Goal: Transaction & Acquisition: Book appointment/travel/reservation

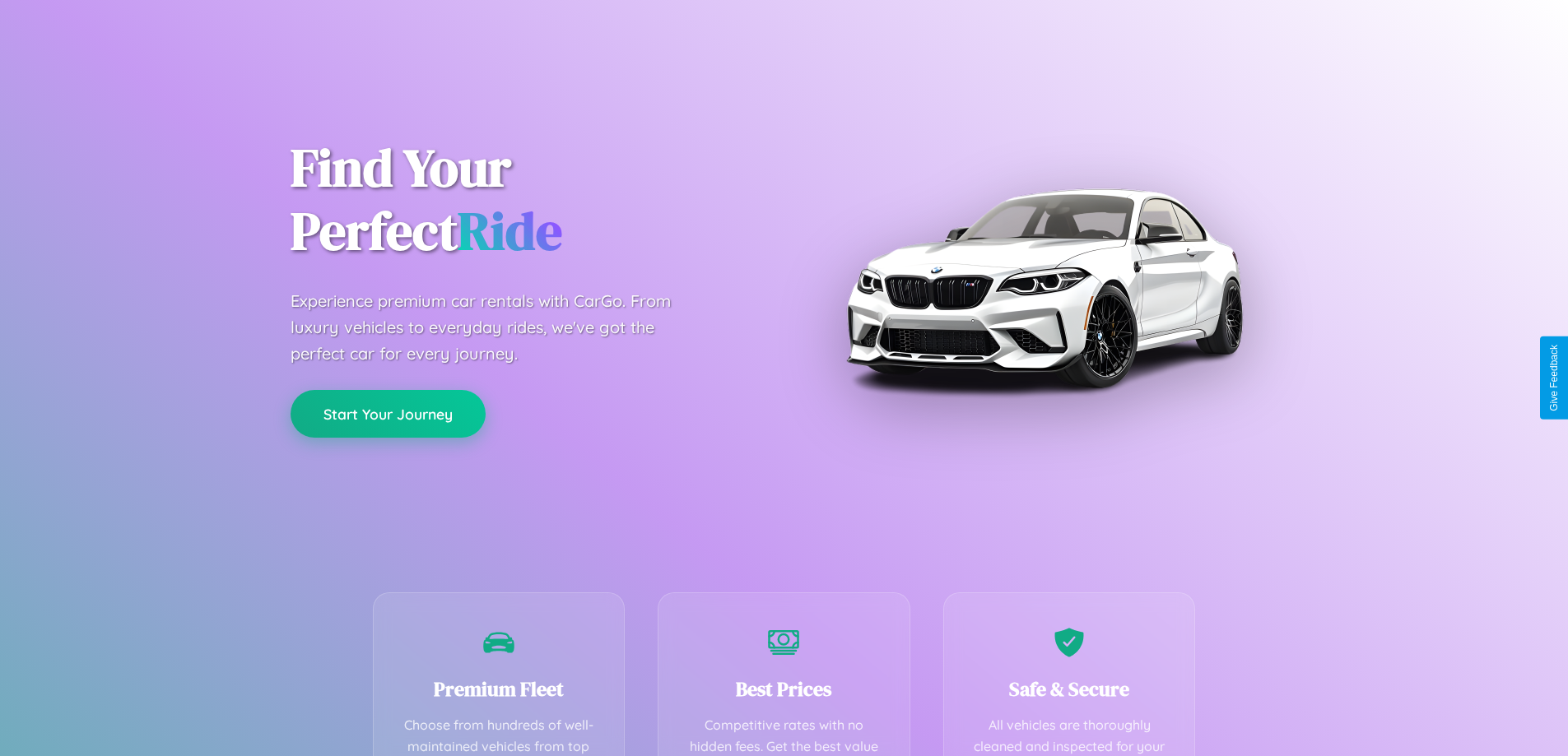
click at [387, 414] on button "Start Your Journey" at bounding box center [387, 413] width 195 height 47
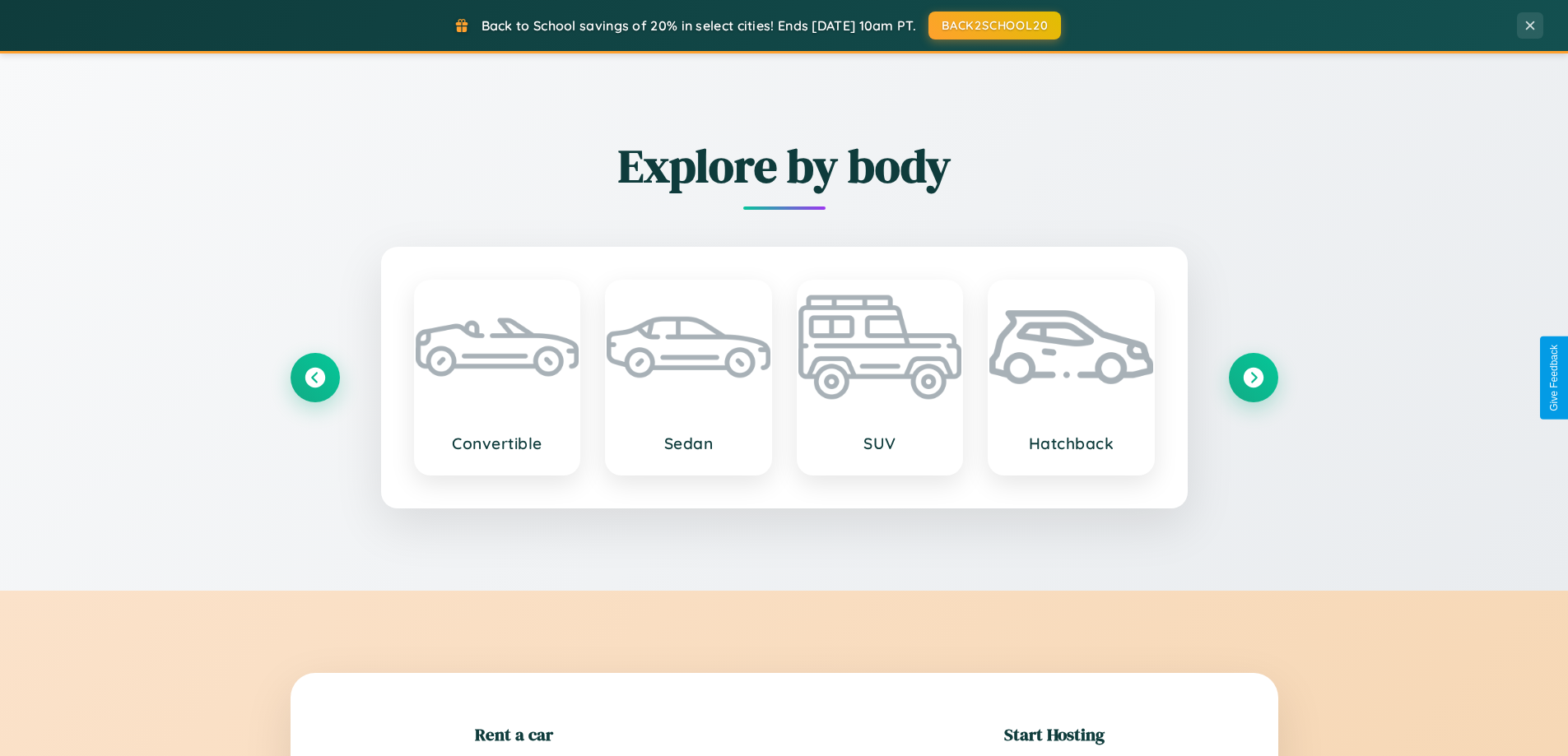
scroll to position [355, 0]
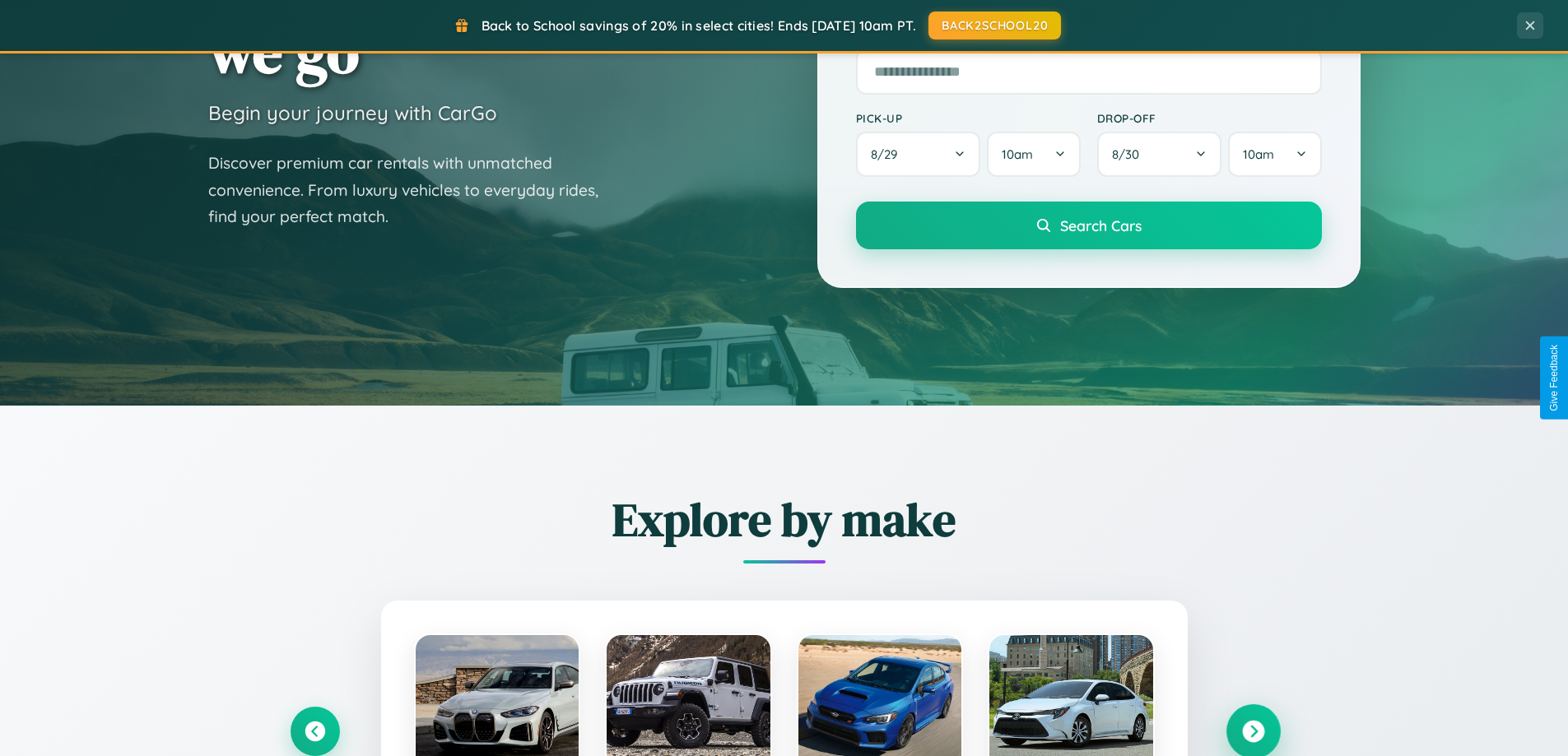
click at [1253, 732] on icon at bounding box center [1253, 732] width 22 height 22
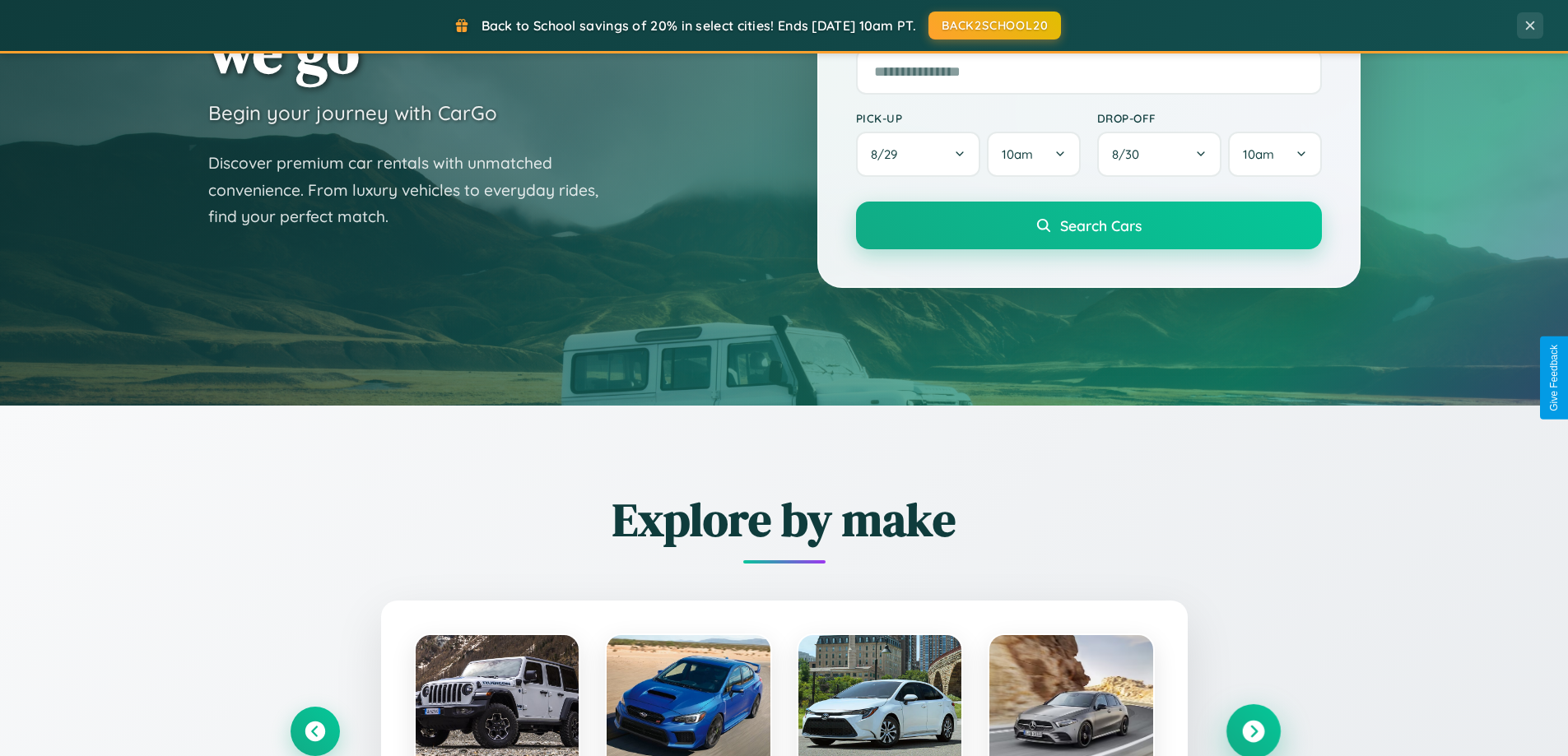
scroll to position [3166, 0]
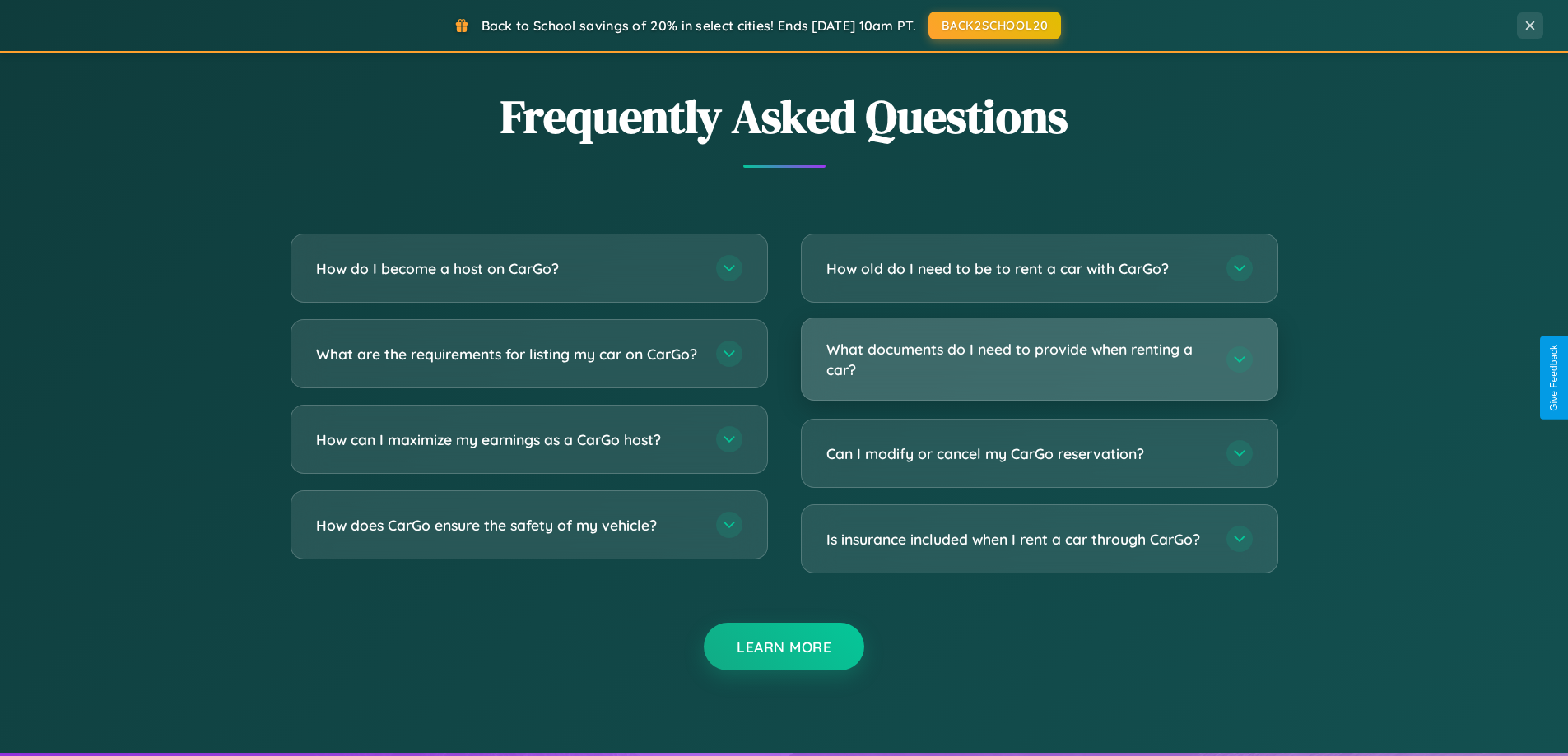
click at [1039, 359] on h3 "What documents do I need to provide when renting a car?" at bounding box center [1018, 359] width 384 height 41
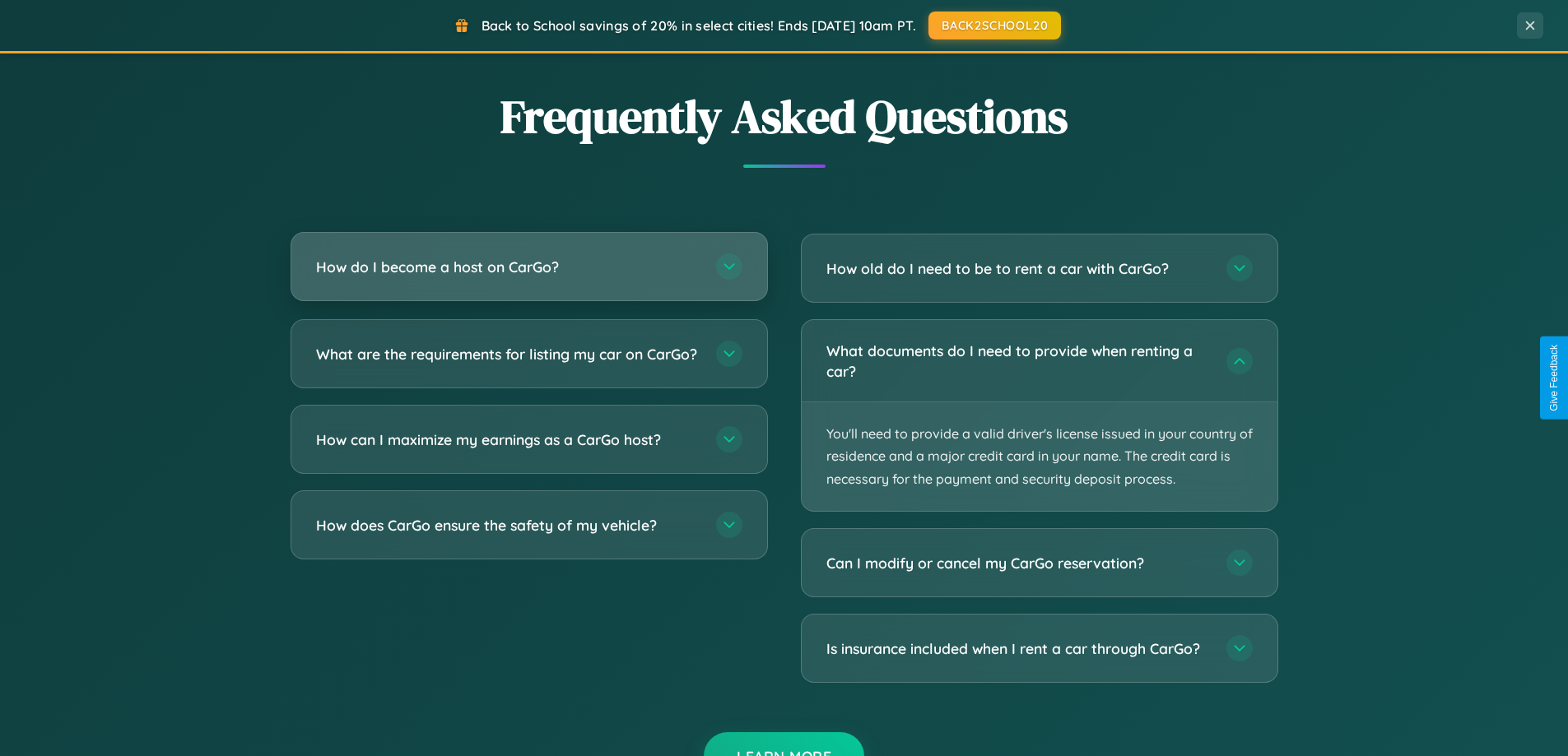
click at [529, 268] on h3 "How do I become a host on CarGo?" at bounding box center [507, 266] width 384 height 20
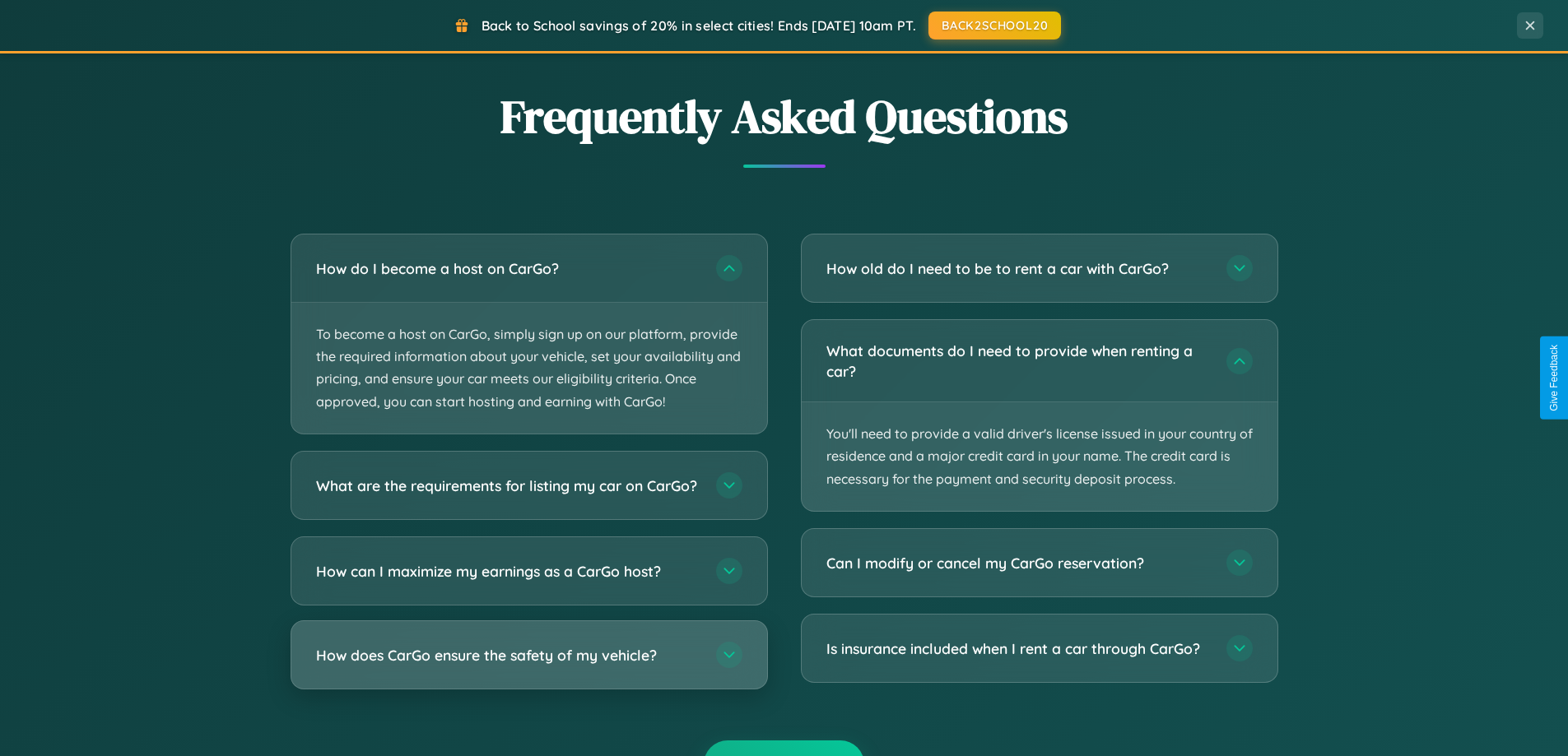
click at [529, 665] on h3 "How does CarGo ensure the safety of my vehicle?" at bounding box center [507, 654] width 384 height 20
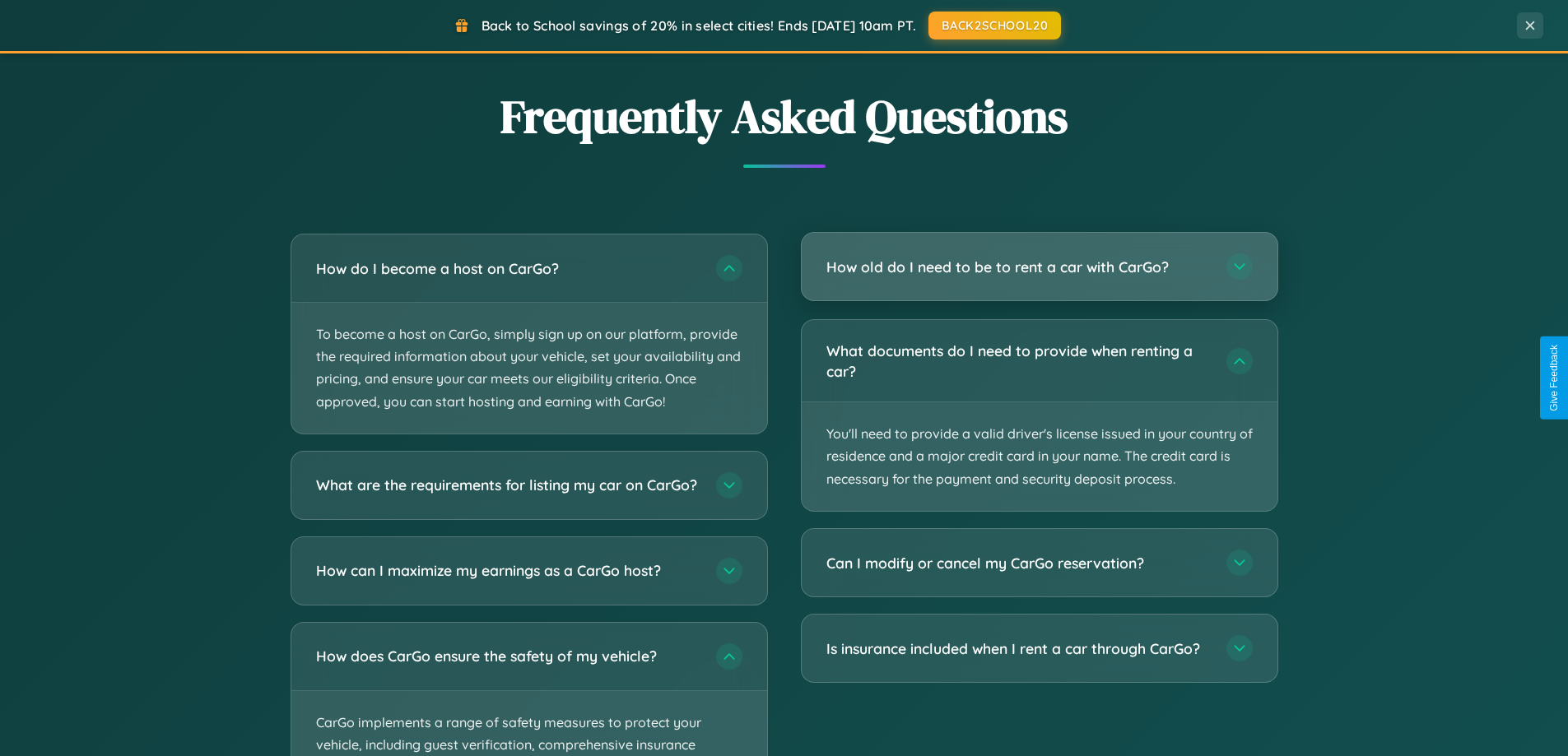
click at [1039, 266] on h3 "How old do I need to be to rent a car with CarGo?" at bounding box center [1018, 266] width 384 height 20
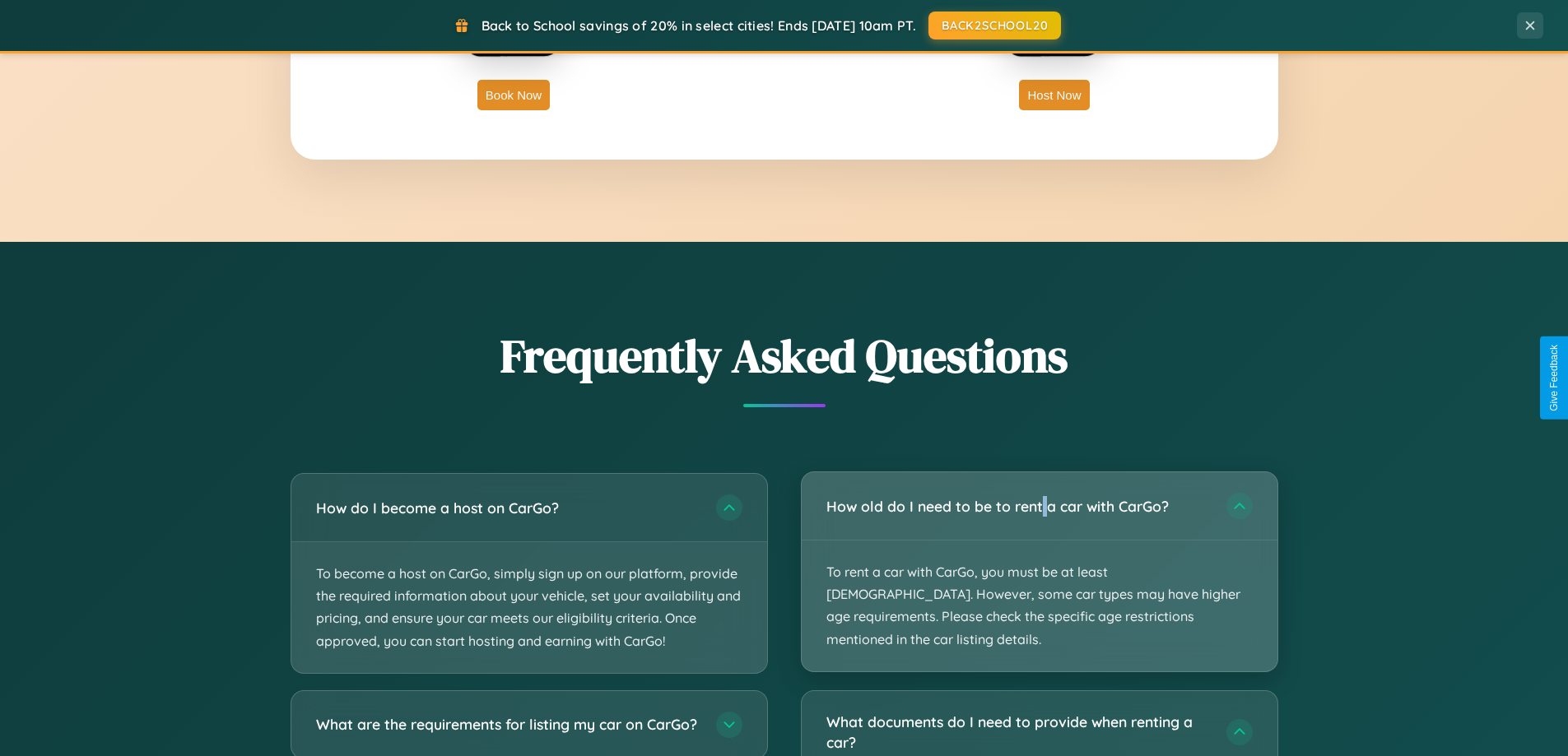
scroll to position [2644, 0]
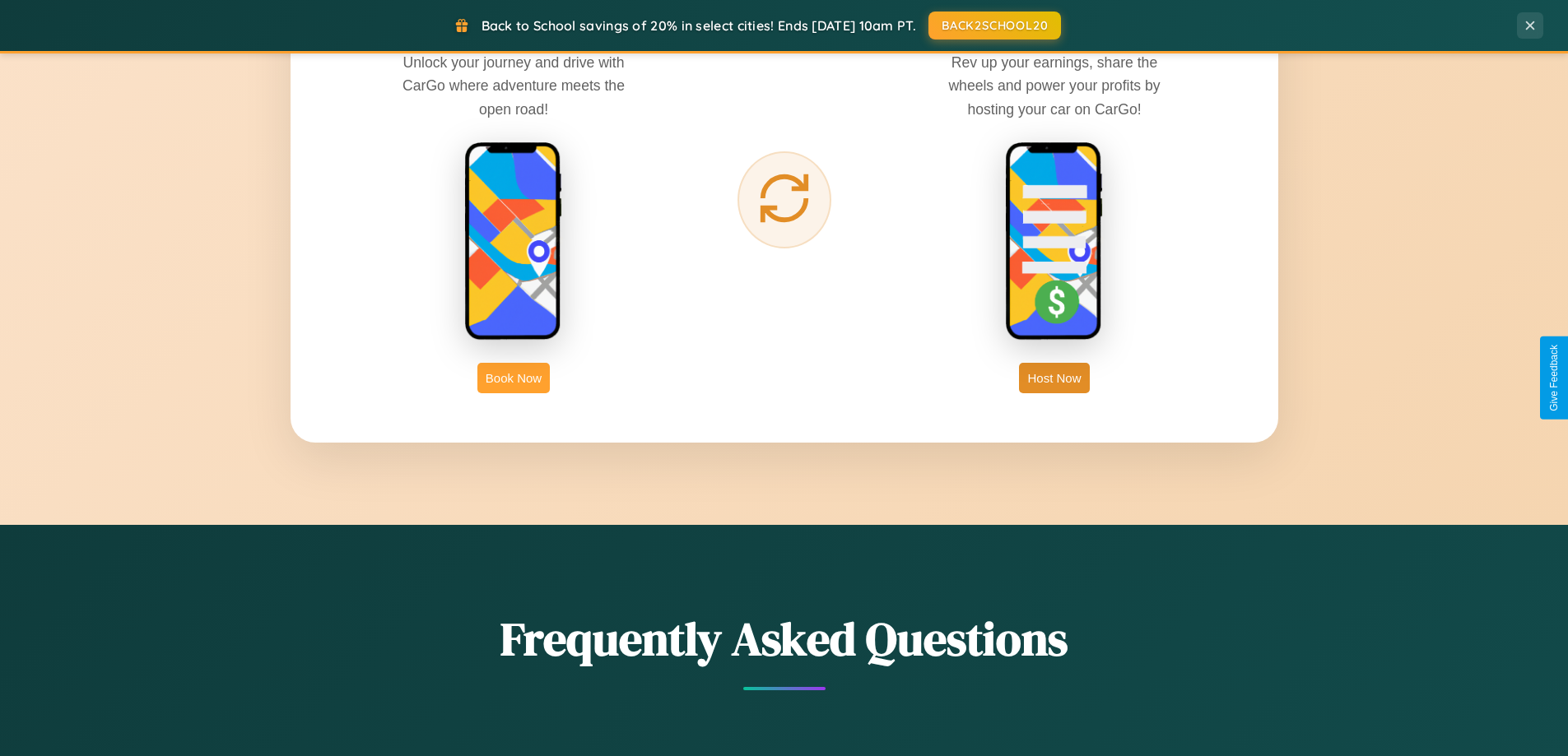
click at [513, 378] on button "Book Now" at bounding box center [513, 378] width 73 height 30
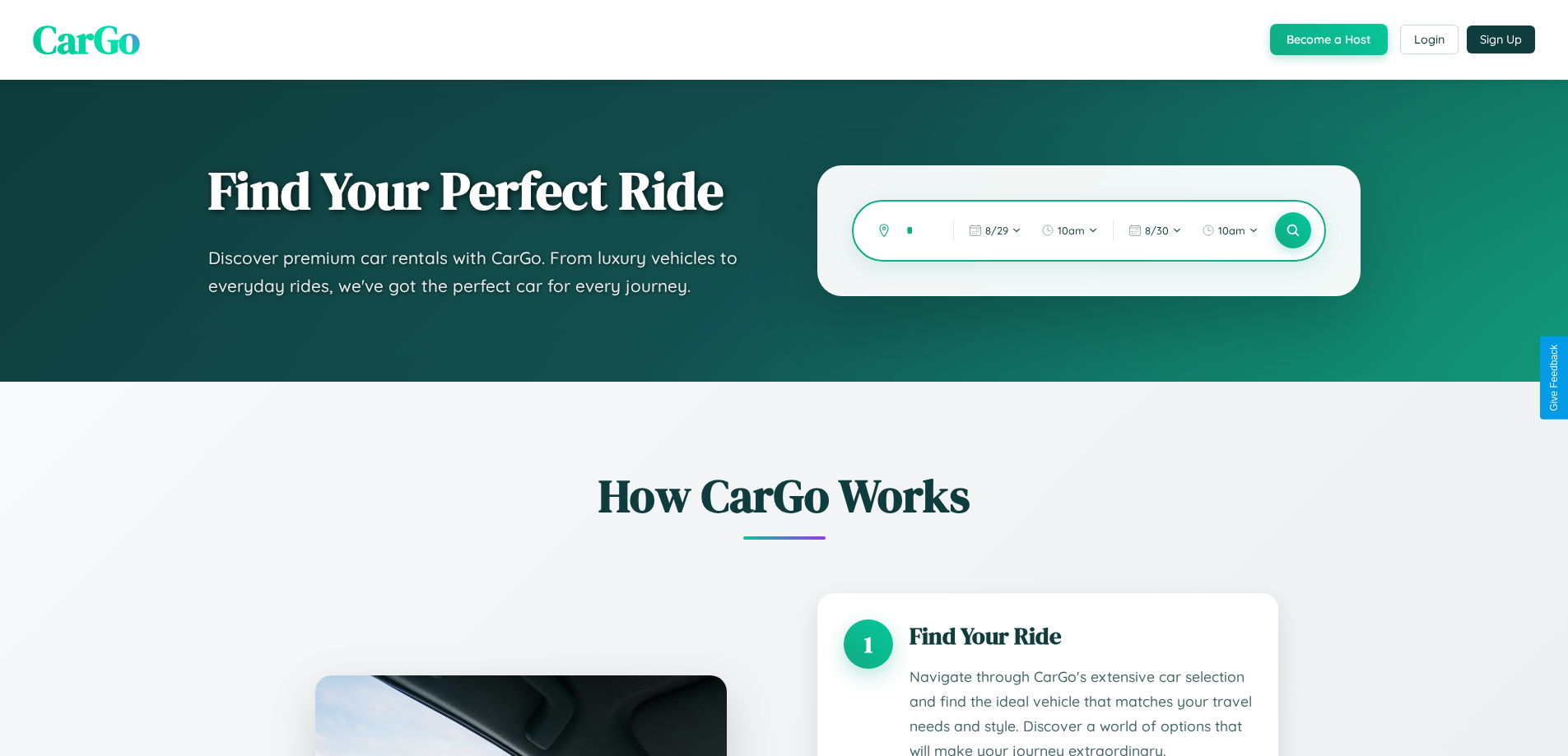
scroll to position [223, 0]
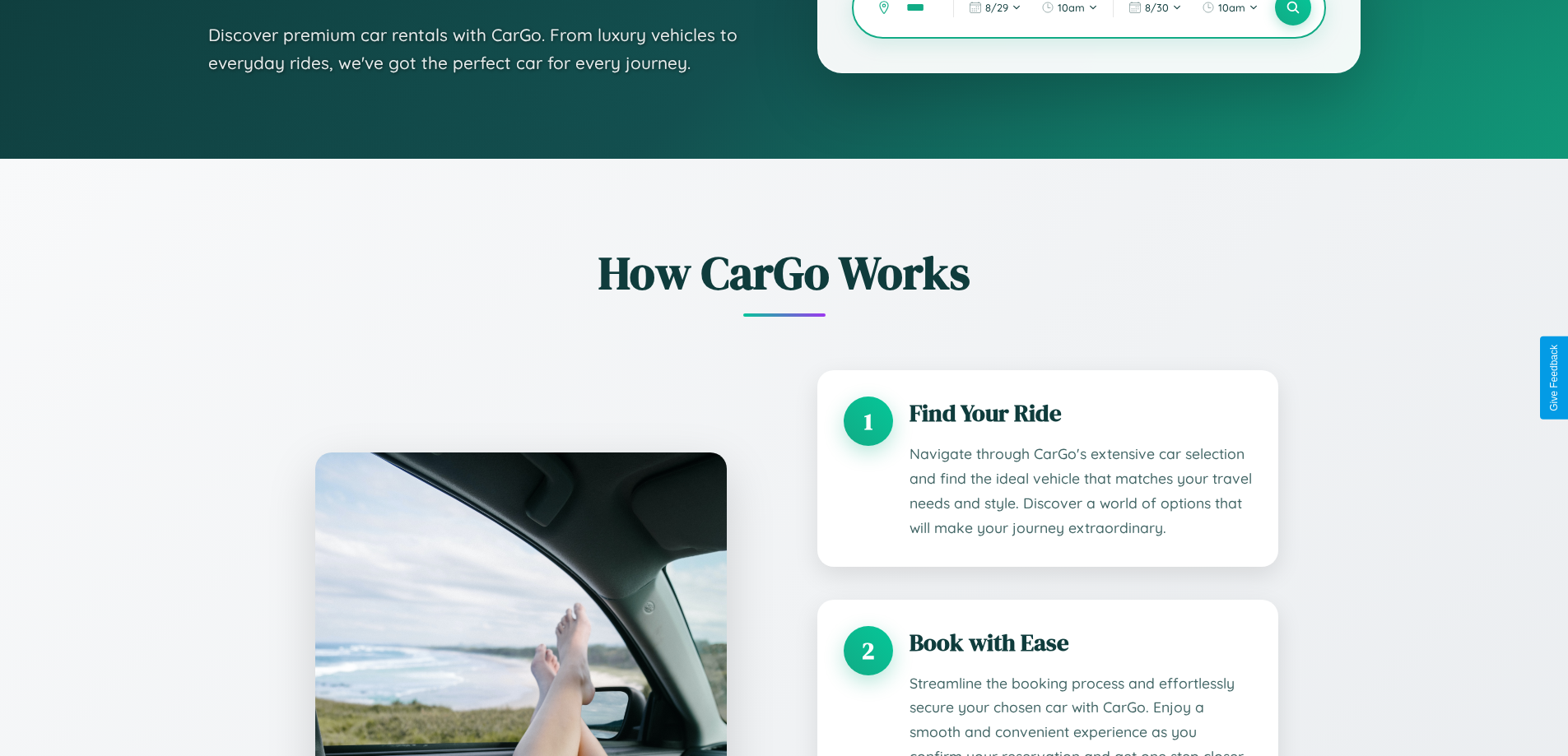
type input "*****"
